Goal: Check status: Verify the current state of an ongoing process or item

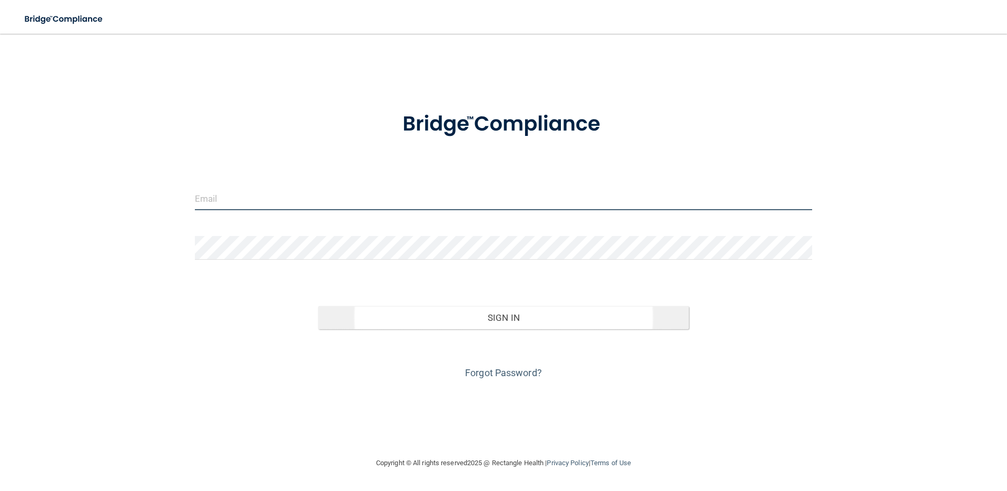
type input "[PERSON_NAME][EMAIL_ADDRESS][PERSON_NAME][DOMAIN_NAME]"
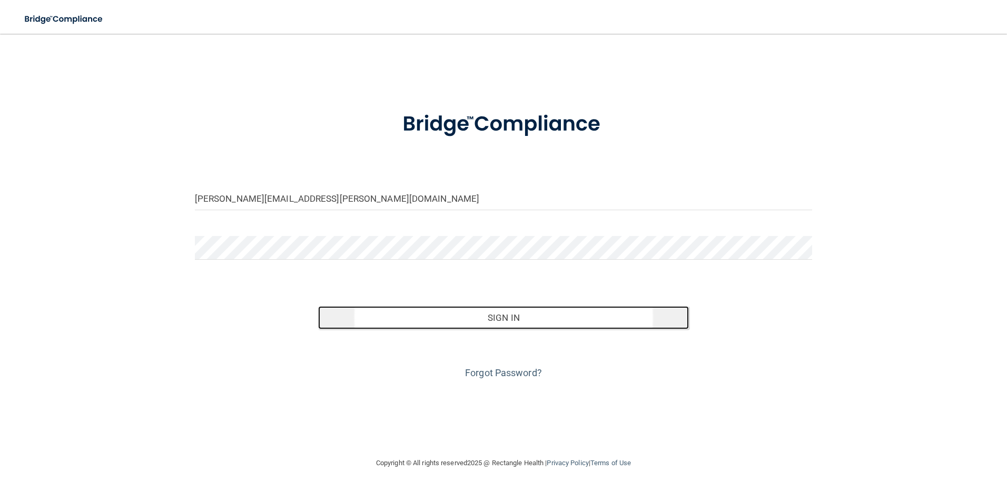
click at [482, 320] on button "Sign In" at bounding box center [503, 317] width 371 height 23
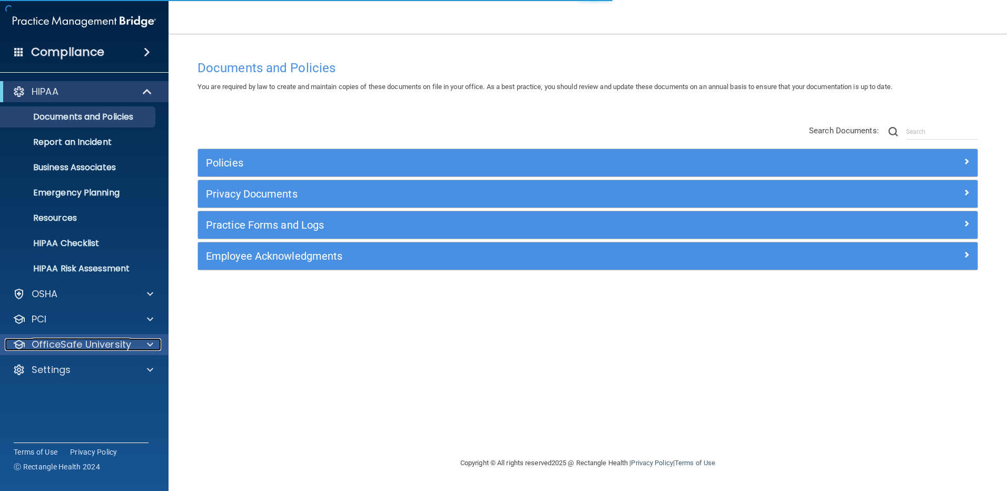
click at [95, 346] on p "OfficeSafe University" at bounding box center [82, 344] width 100 height 13
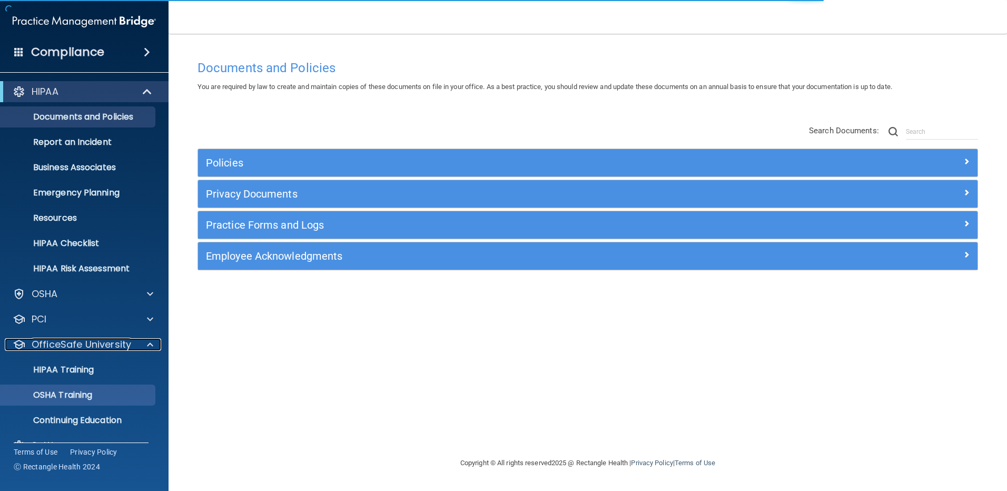
scroll to position [22, 0]
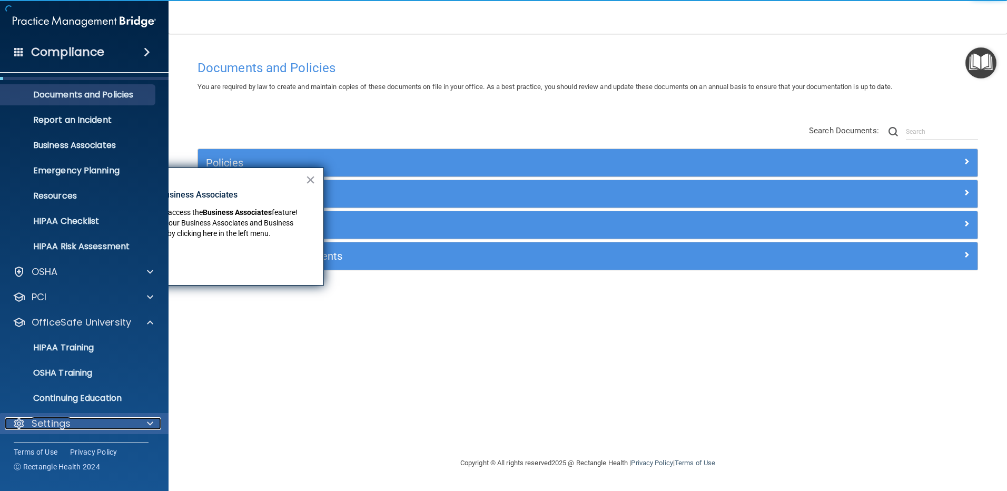
click at [154, 422] on div at bounding box center [148, 423] width 26 height 13
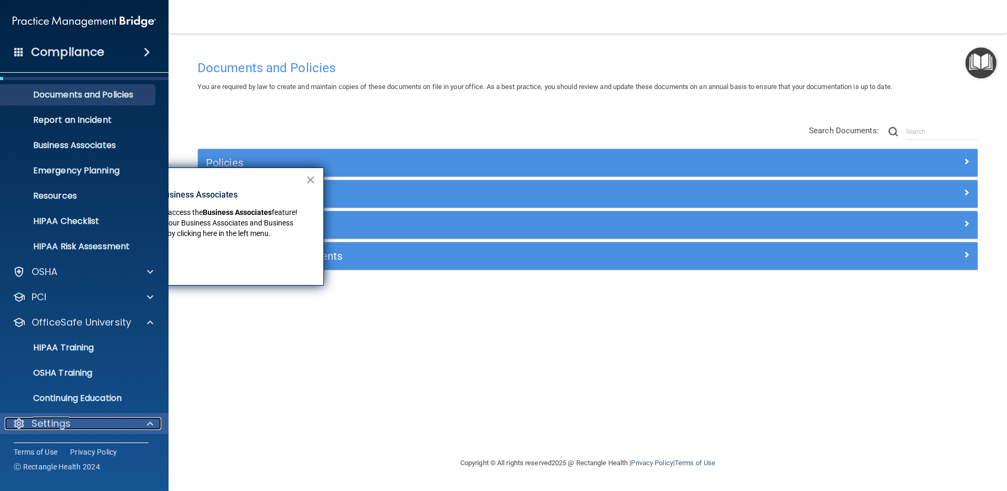
scroll to position [123, 0]
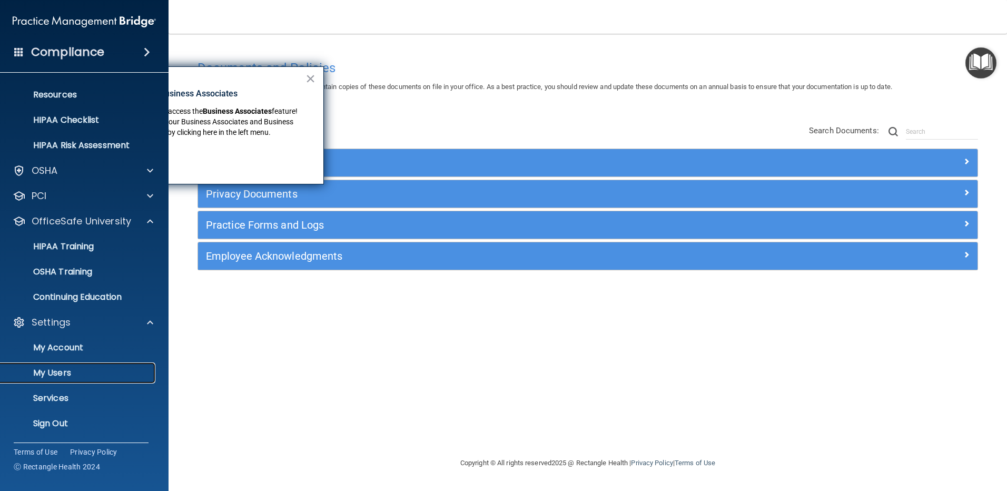
click at [61, 371] on p "My Users" at bounding box center [79, 373] width 144 height 11
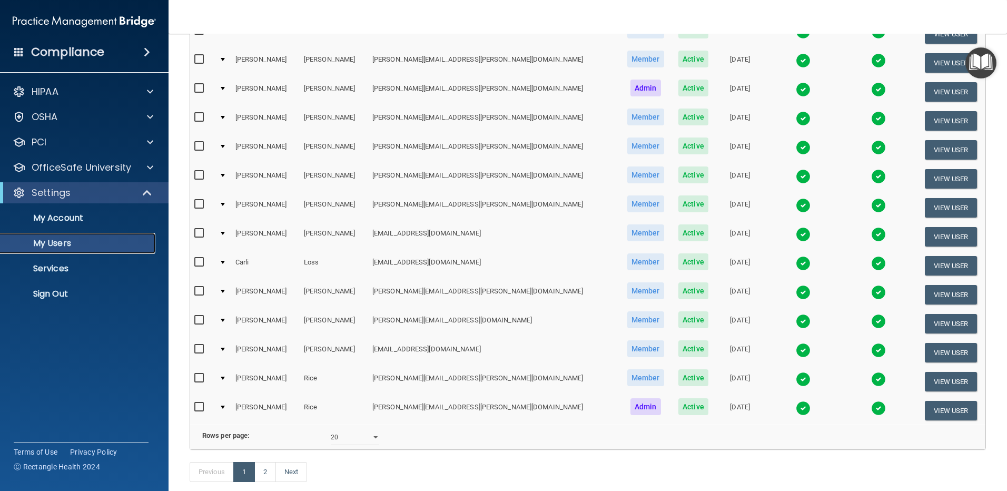
scroll to position [316, 0]
click at [796, 292] on img at bounding box center [803, 291] width 15 height 15
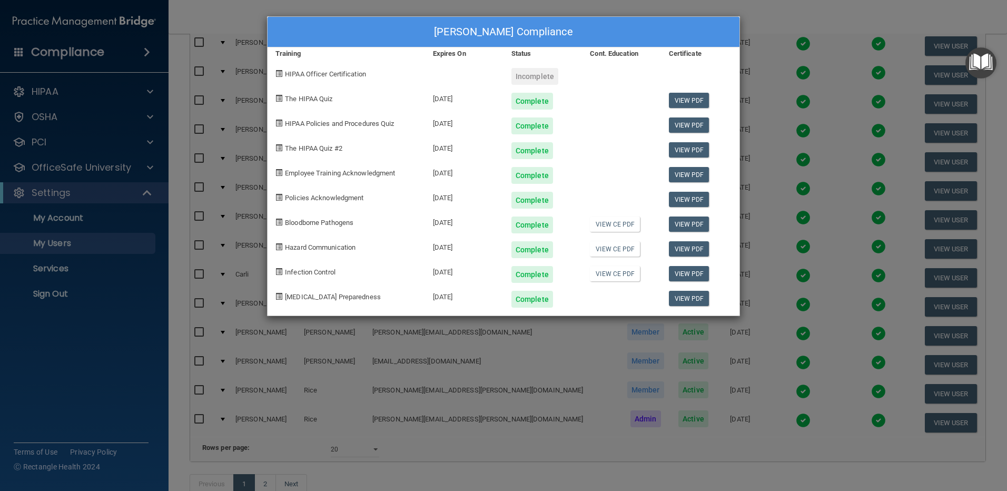
click at [801, 78] on div "[PERSON_NAME] Compliance Training Expires On Status Cont. Education Certificate…" at bounding box center [503, 245] width 1007 height 491
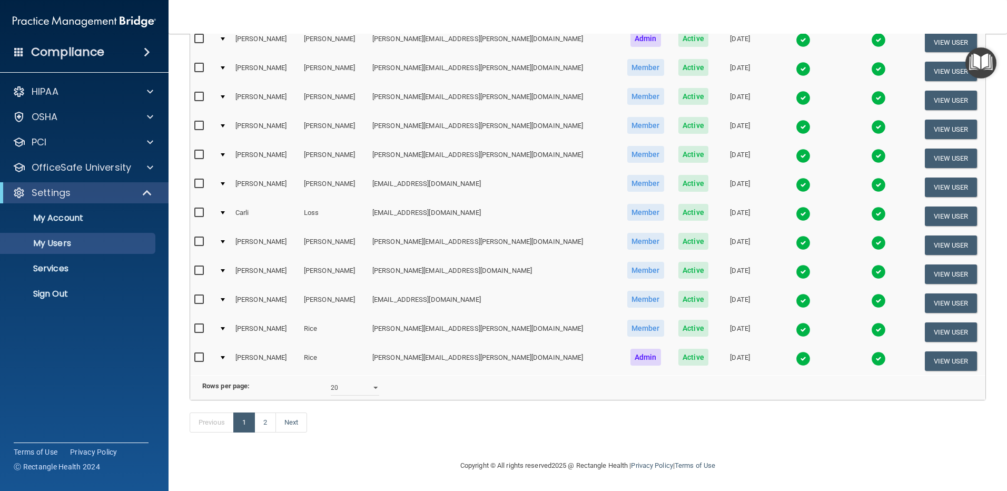
scroll to position [381, 0]
click at [371, 380] on select "10 20 30 40 all" at bounding box center [355, 388] width 48 height 16
select select "30"
click at [331, 380] on select "10 20 30 40 all" at bounding box center [355, 388] width 48 height 16
select select "30"
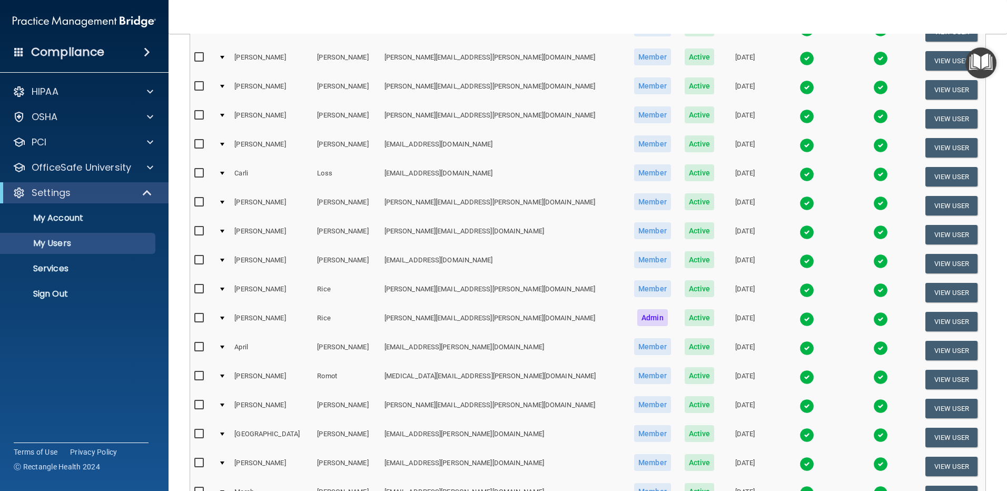
scroll to position [527, 0]
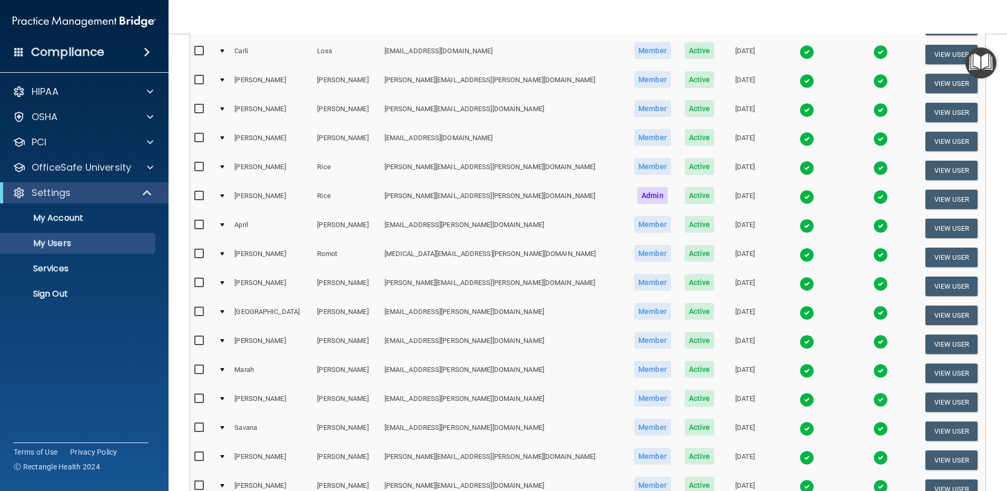
click at [800, 226] on img at bounding box center [807, 226] width 15 height 15
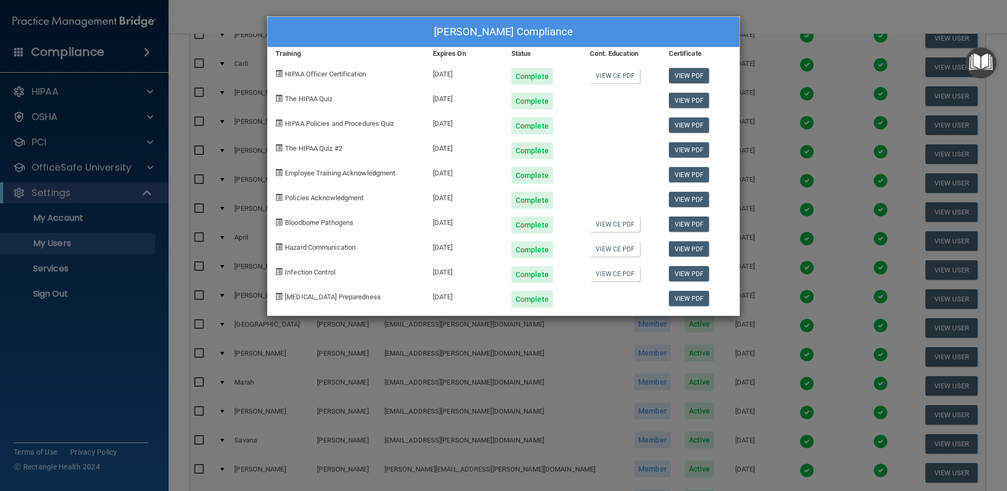
click at [785, 55] on div "[PERSON_NAME] Compliance Training Expires On Status Cont. Education Certificate…" at bounding box center [503, 245] width 1007 height 491
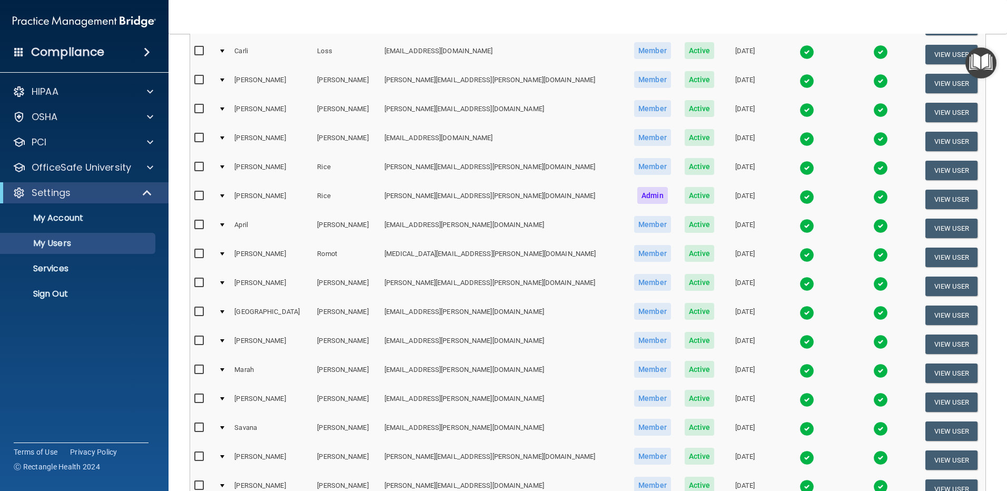
click at [800, 456] on img at bounding box center [807, 457] width 15 height 15
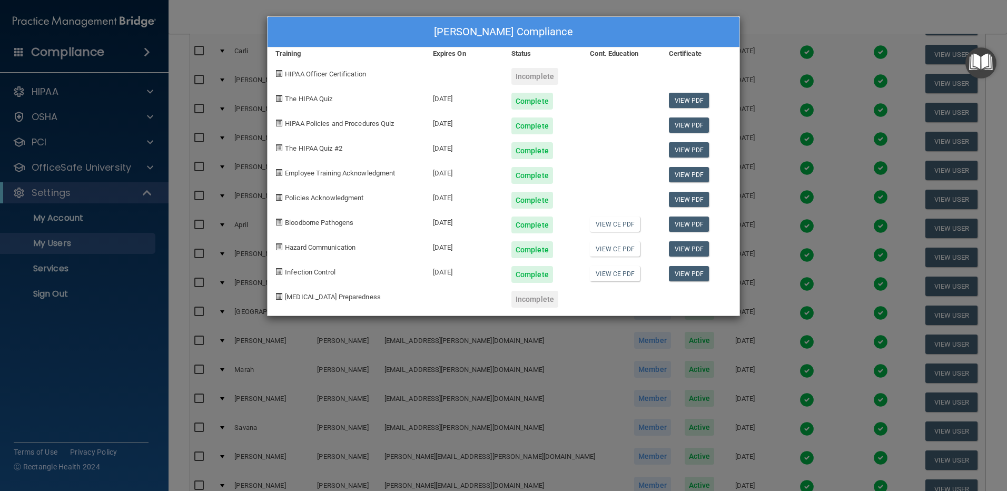
click at [790, 21] on div "[PERSON_NAME] Compliance Training Expires On Status Cont. Education Certificate…" at bounding box center [503, 245] width 1007 height 491
